Goal: Information Seeking & Learning: Learn about a topic

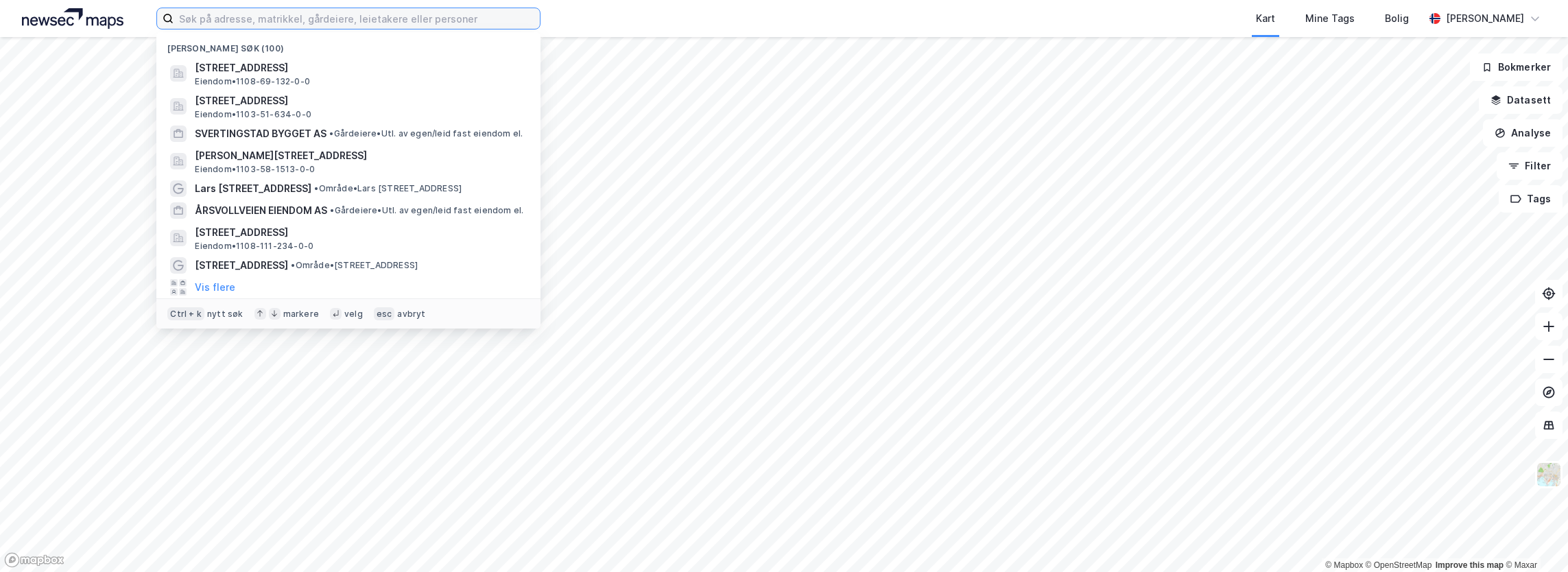
click at [221, 12] on input at bounding box center [356, 19] width 366 height 21
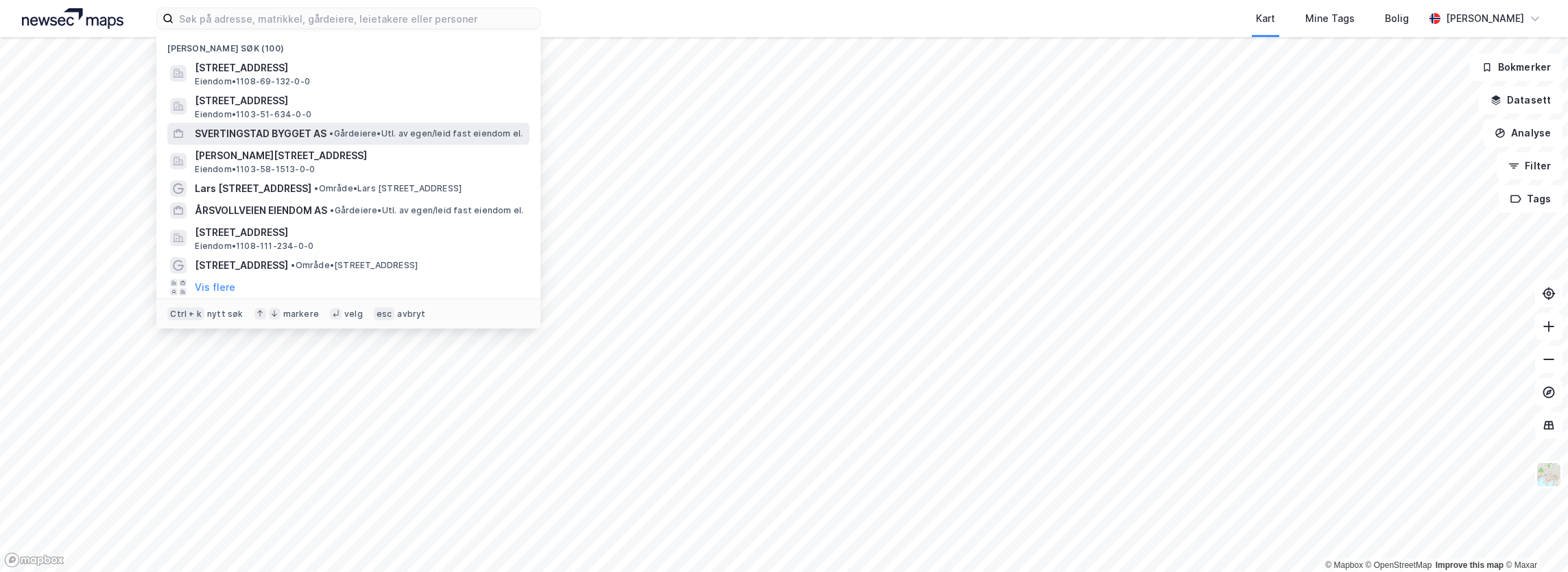
click at [246, 125] on div "SVERTINGSTAD BYGGET AS • Gårdeiere • Utl. av egen/leid fast eiendom el." at bounding box center [348, 133] width 362 height 22
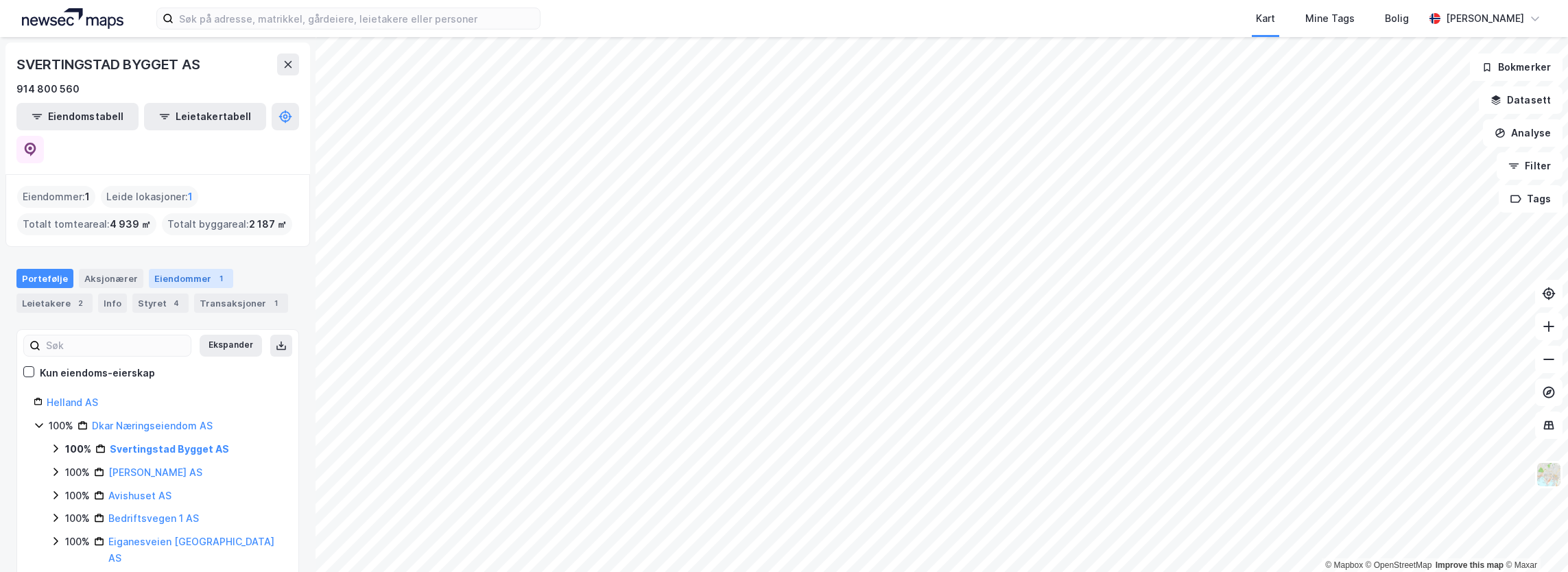
click at [177, 269] on div "Eiendommer 1" at bounding box center [191, 279] width 85 height 19
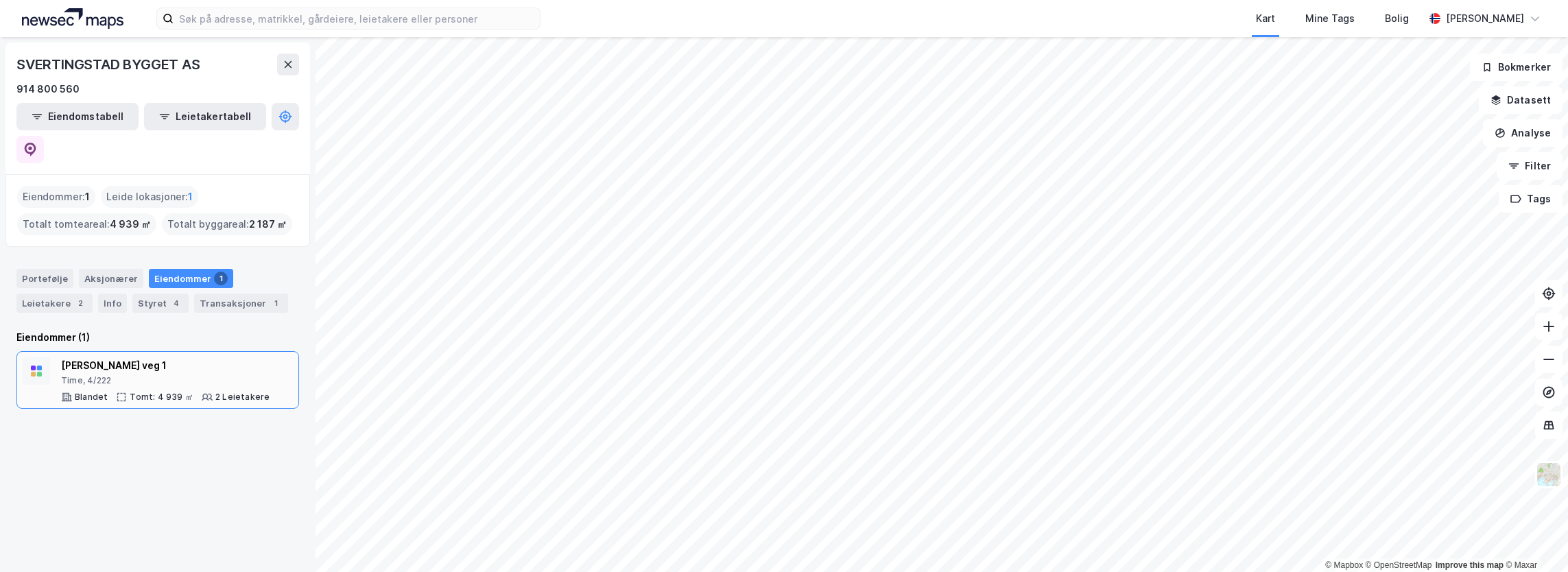
click at [125, 357] on div "[PERSON_NAME] veg 1" at bounding box center [165, 365] width 208 height 16
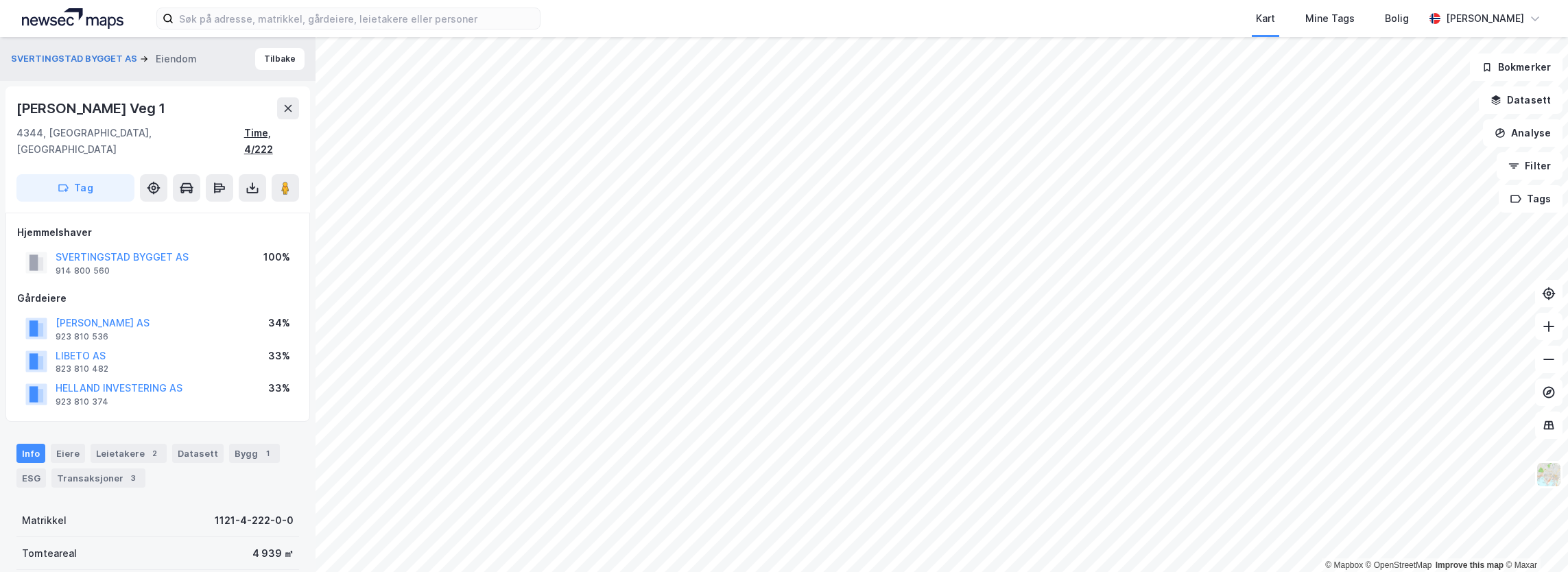
click at [265, 135] on div "Time, 4/222" at bounding box center [271, 141] width 54 height 33
click at [114, 249] on div "SVERTINGSTAD BYGGET AS" at bounding box center [122, 257] width 133 height 16
click at [0, 0] on button "SVERTINGSTAD BYGGET AS" at bounding box center [0, 0] width 0 height 0
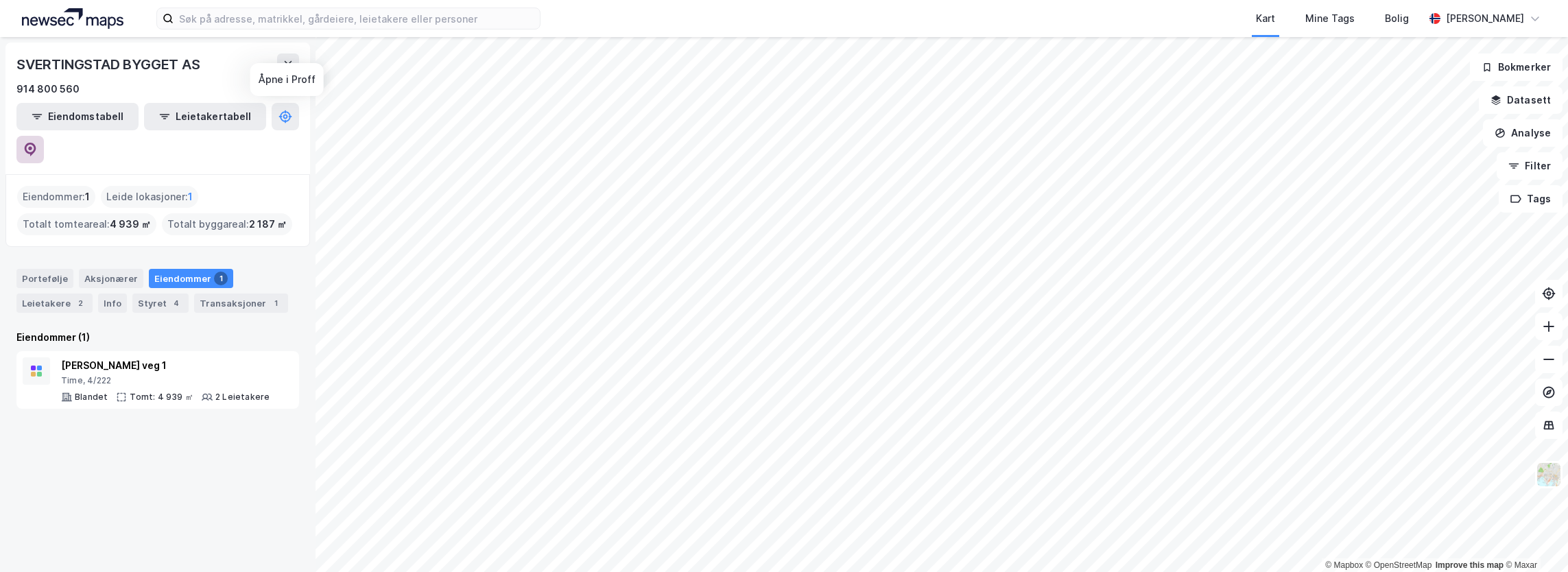
click at [37, 143] on icon at bounding box center [30, 150] width 14 height 14
